Goal: Task Accomplishment & Management: Manage account settings

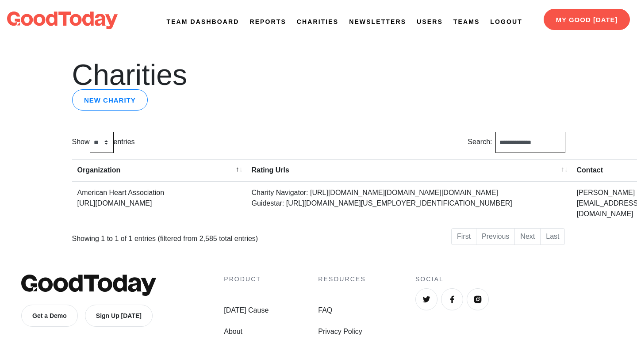
click at [201, 25] on link "Team Dashboard" at bounding box center [203, 21] width 73 height 9
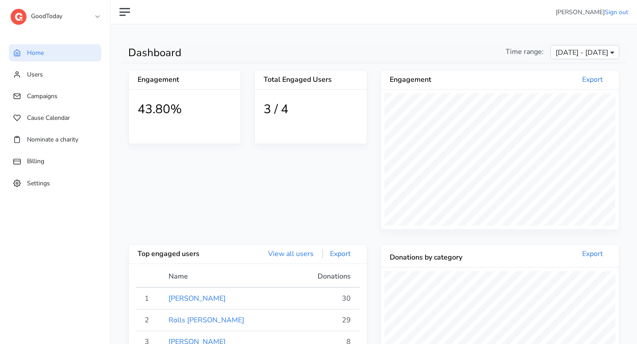
drag, startPoint x: 0, startPoint y: 0, endPoint x: 225, endPoint y: 25, distance: 226.7
click at [225, 25] on main "6 Dashboard Time range: [DATE] - [DATE] Engagement 43.80% Total Engaged Users 3…" at bounding box center [374, 348] width 527 height 649
click at [59, 79] on link "Users" at bounding box center [55, 74] width 93 height 17
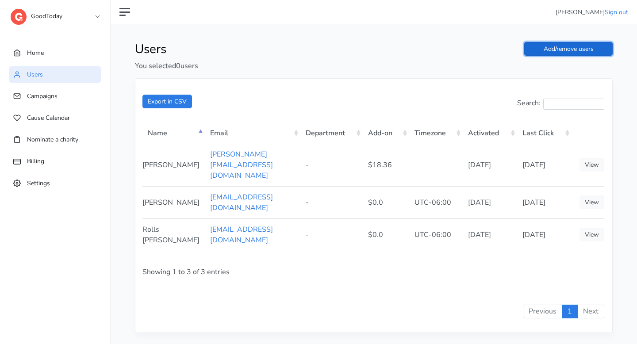
click at [570, 53] on link "Add/remove users" at bounding box center [569, 49] width 89 height 14
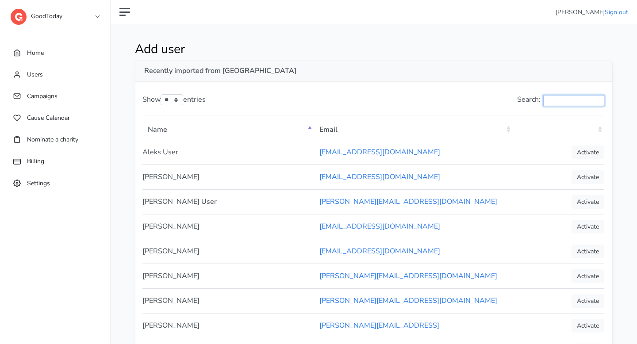
click at [567, 104] on input "Search:" at bounding box center [574, 100] width 61 height 11
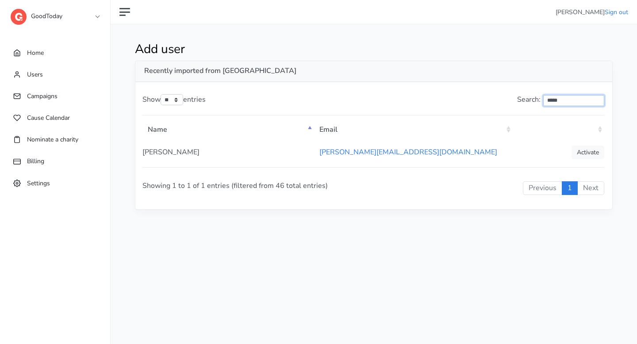
type input "*****"
